Goal: Task Accomplishment & Management: Manage account settings

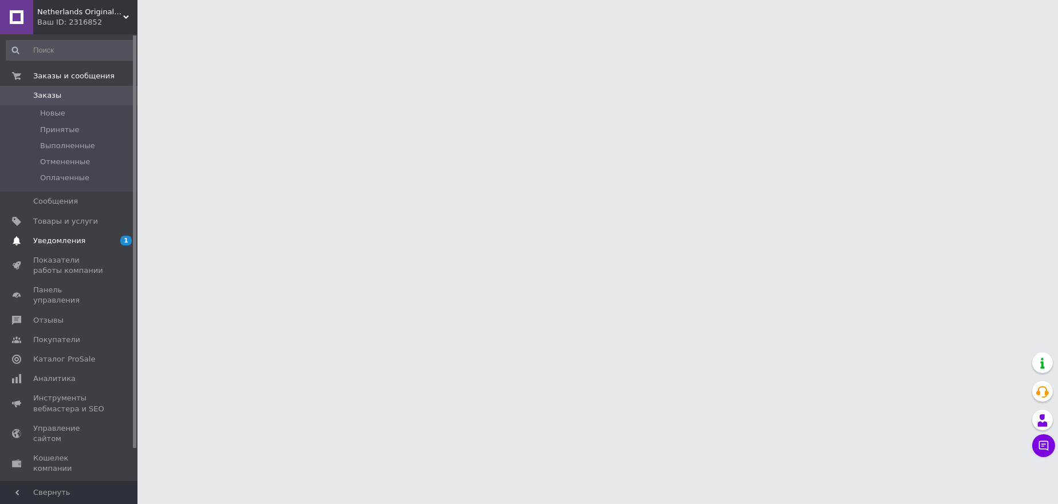
click at [65, 238] on span "Уведомления" at bounding box center [59, 241] width 52 height 10
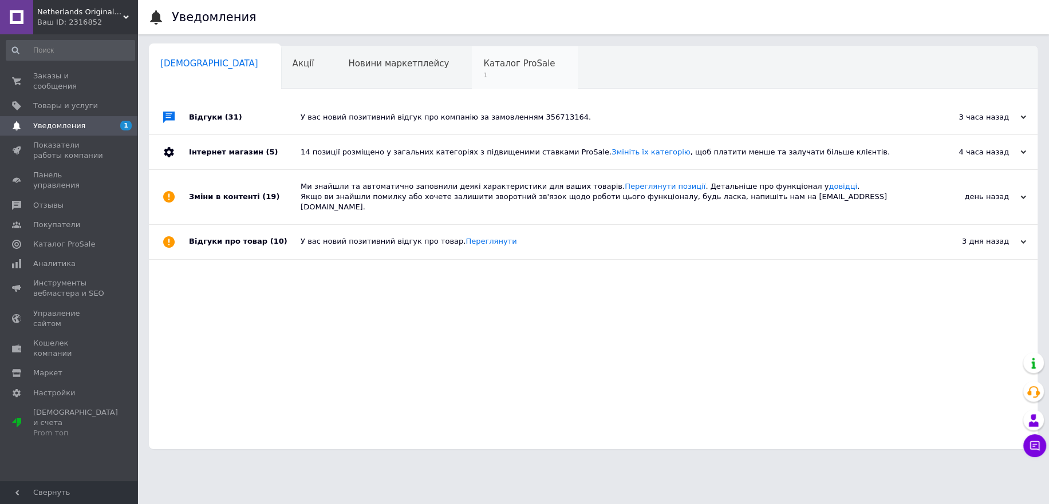
click at [483, 65] on span "Каталог ProSale" at bounding box center [519, 63] width 72 height 10
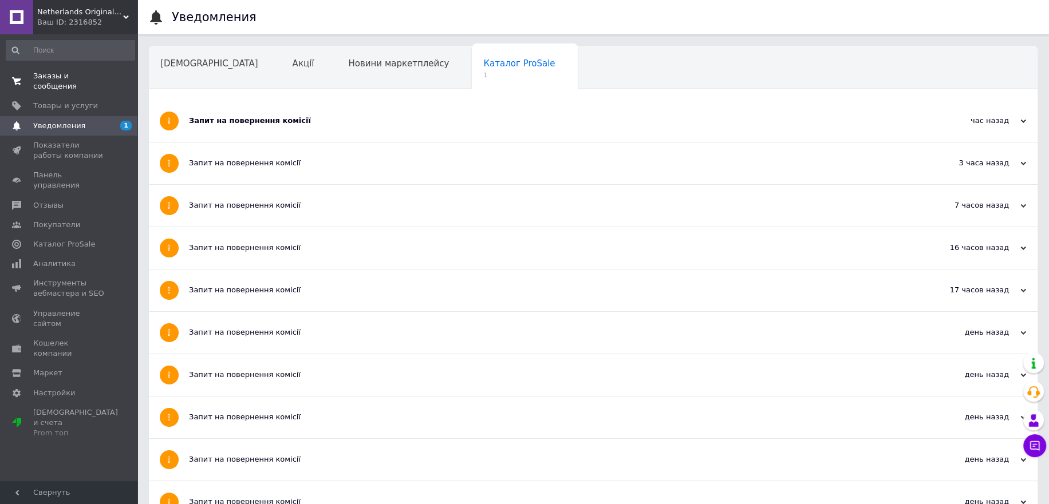
click at [80, 75] on span "Заказы и сообщения" at bounding box center [69, 81] width 73 height 21
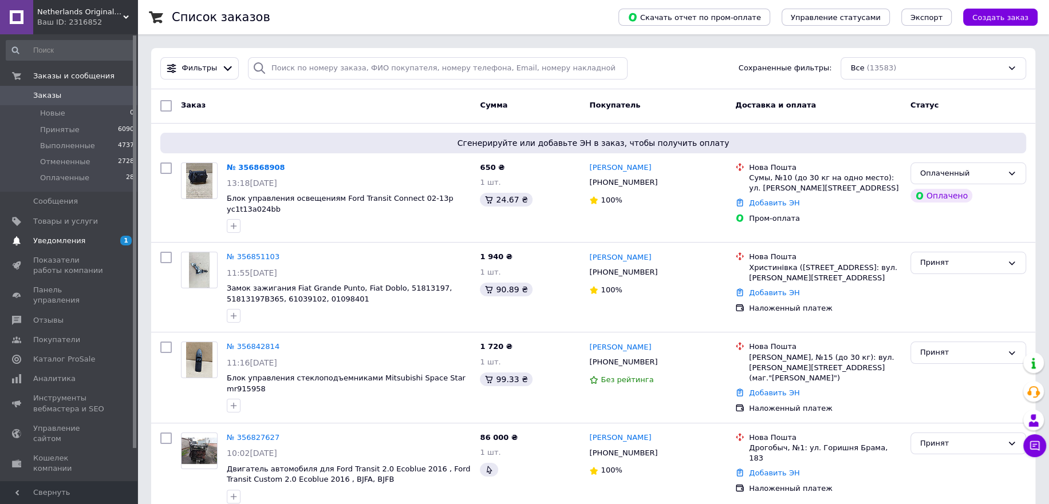
click at [53, 244] on span "Уведомления" at bounding box center [59, 241] width 52 height 10
